Goal: Complete application form

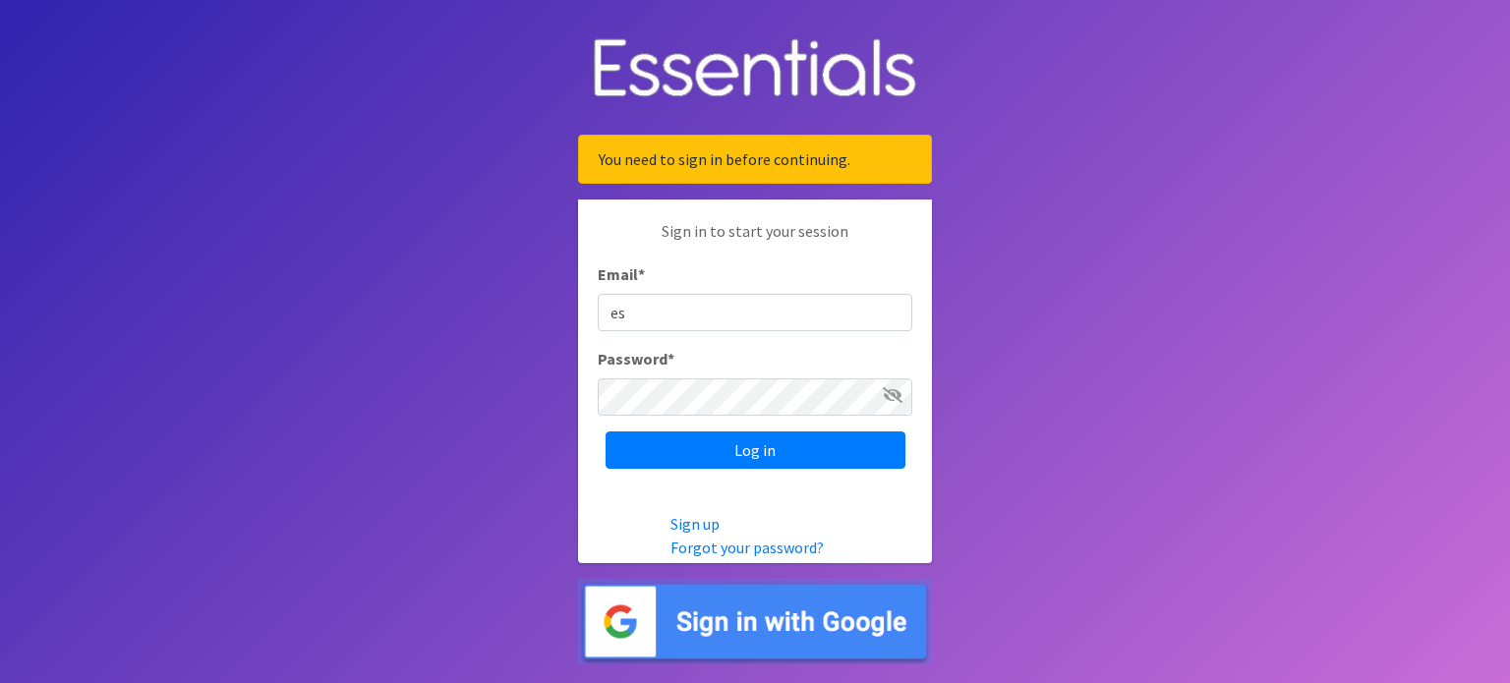
type input "[EMAIL_ADDRESS][DOMAIN_NAME]"
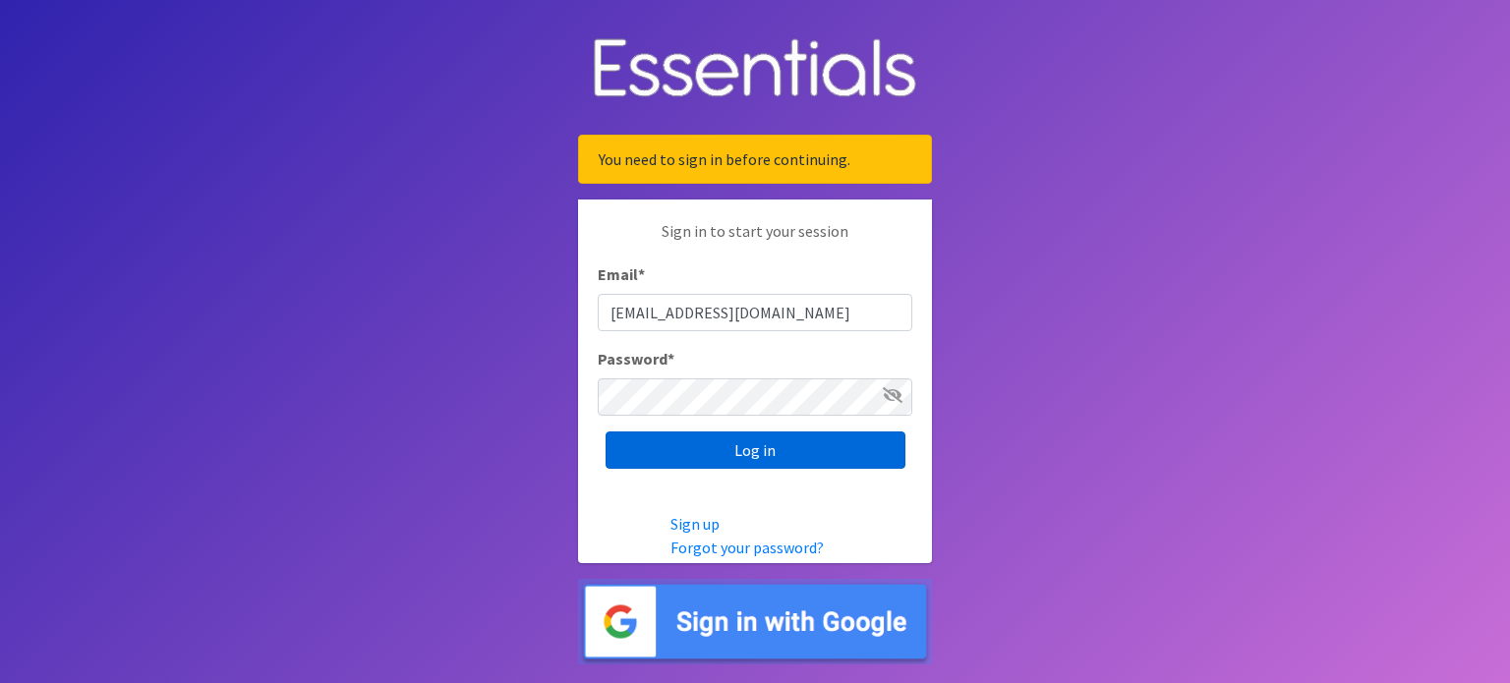
click at [816, 448] on input "Log in" at bounding box center [756, 450] width 300 height 37
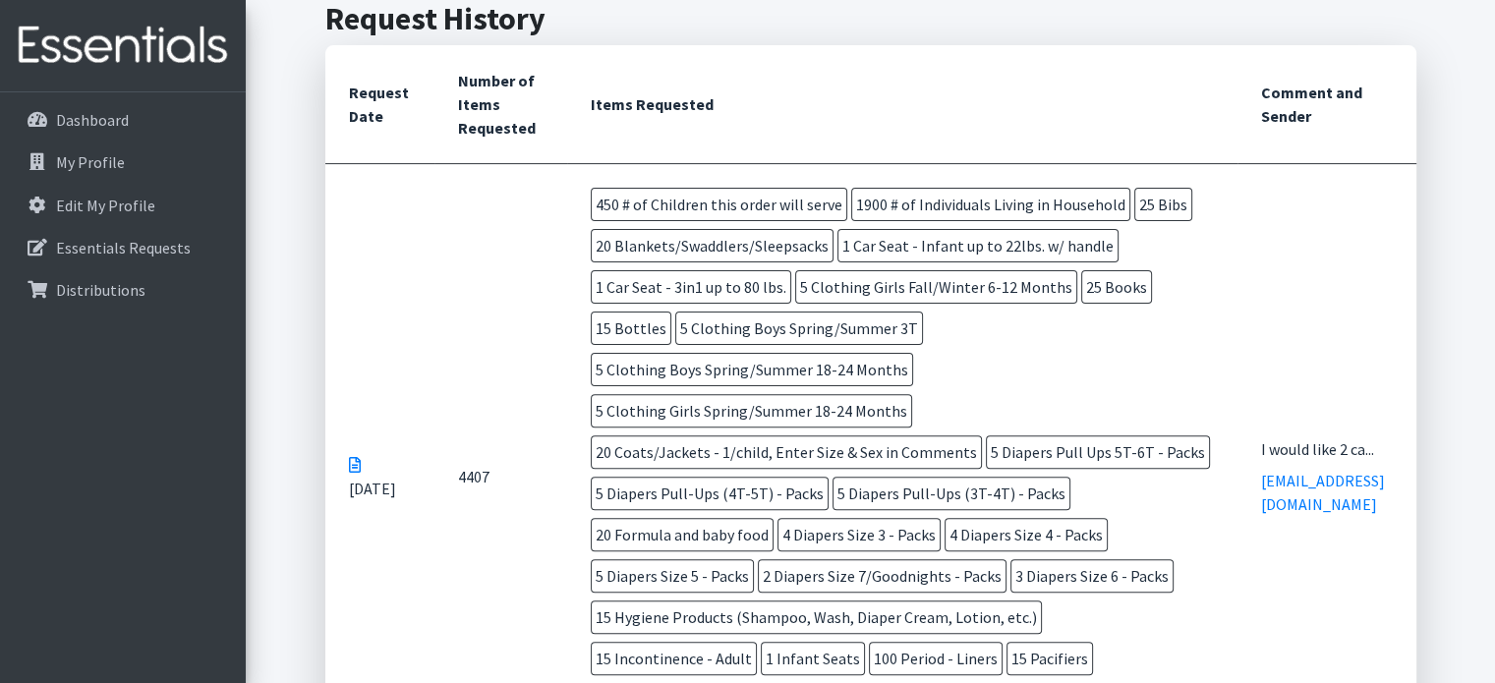
scroll to position [536, 0]
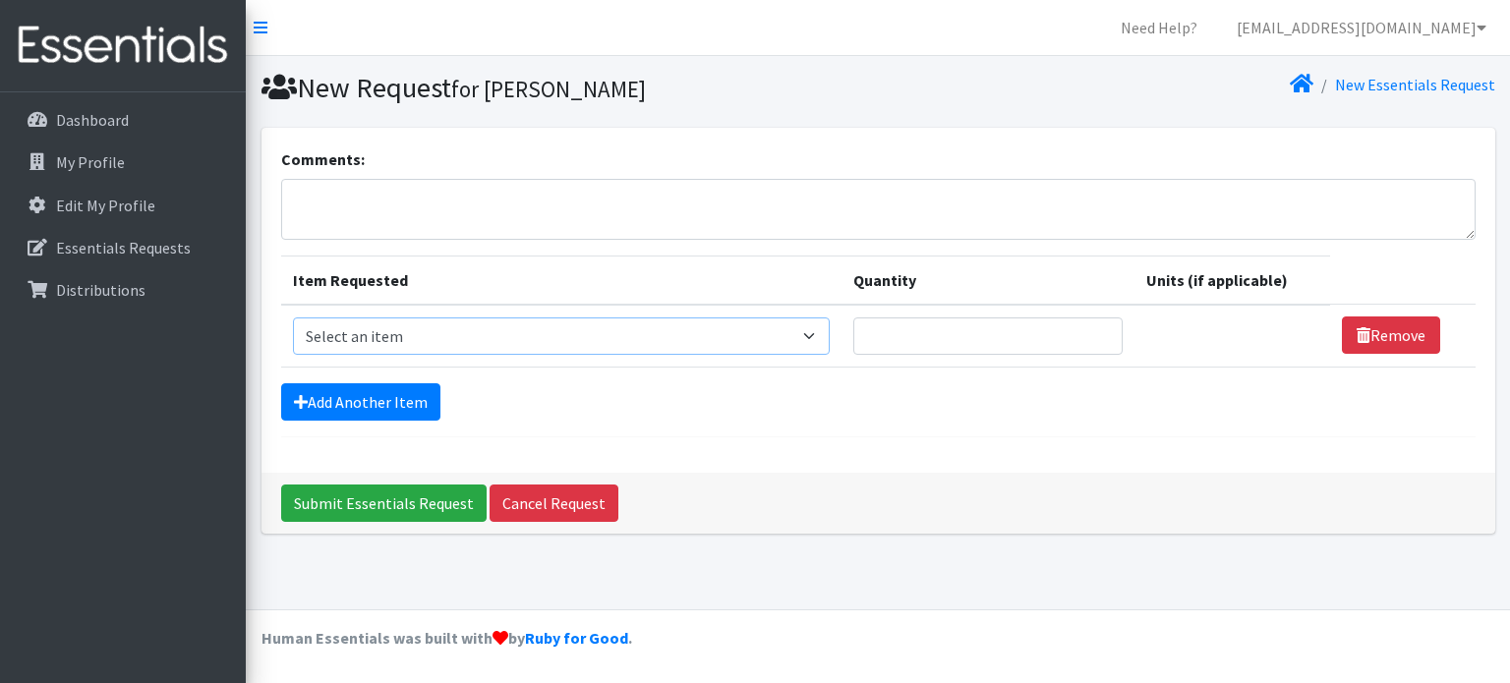
click at [815, 334] on select "Select an item # of Children this order will serve # of Individuals Living in H…" at bounding box center [561, 336] width 537 height 37
click at [140, 388] on div "Dashboard My Profile Edit My Profile Essentials Requests Distributions" at bounding box center [123, 405] width 246 height 627
click at [821, 332] on select "Select an item # of Children this order will serve # of Individuals Living in H…" at bounding box center [561, 336] width 537 height 37
click at [817, 339] on select "Select an item # of Children this order will serve # of Individuals Living in H…" at bounding box center [561, 336] width 537 height 37
click at [818, 334] on select "Select an item # of Children this order will serve # of Individuals Living in H…" at bounding box center [561, 336] width 537 height 37
